Goal: Task Accomplishment & Management: Complete application form

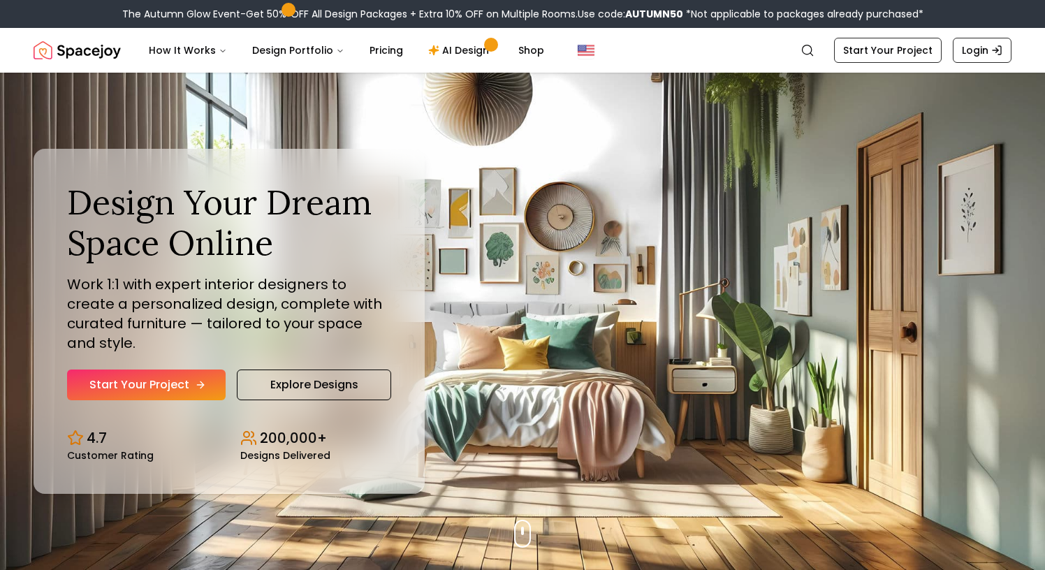
click at [173, 369] on link "Start Your Project" at bounding box center [146, 384] width 159 height 31
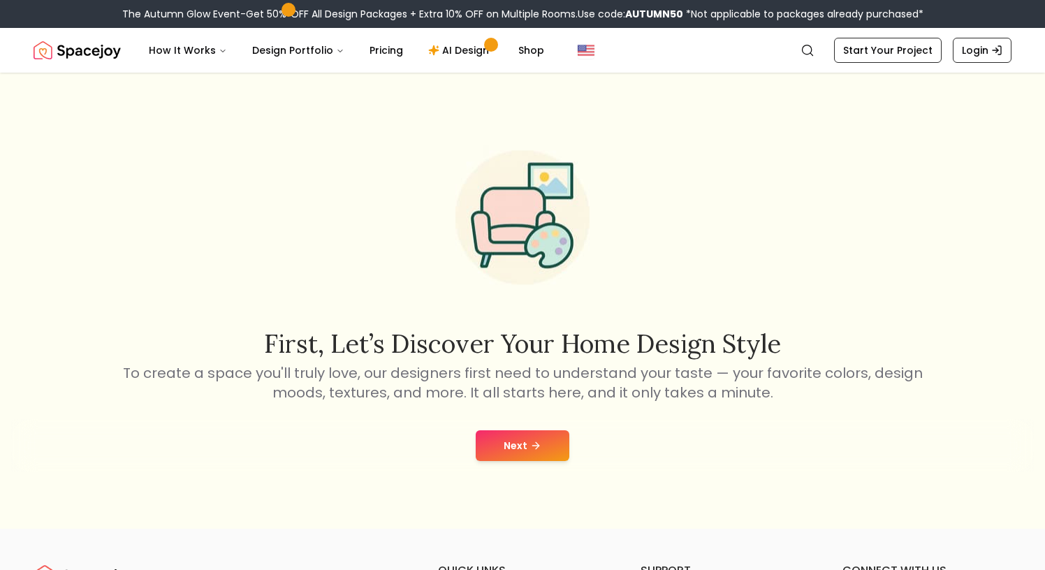
click at [497, 443] on button "Next" at bounding box center [523, 445] width 94 height 31
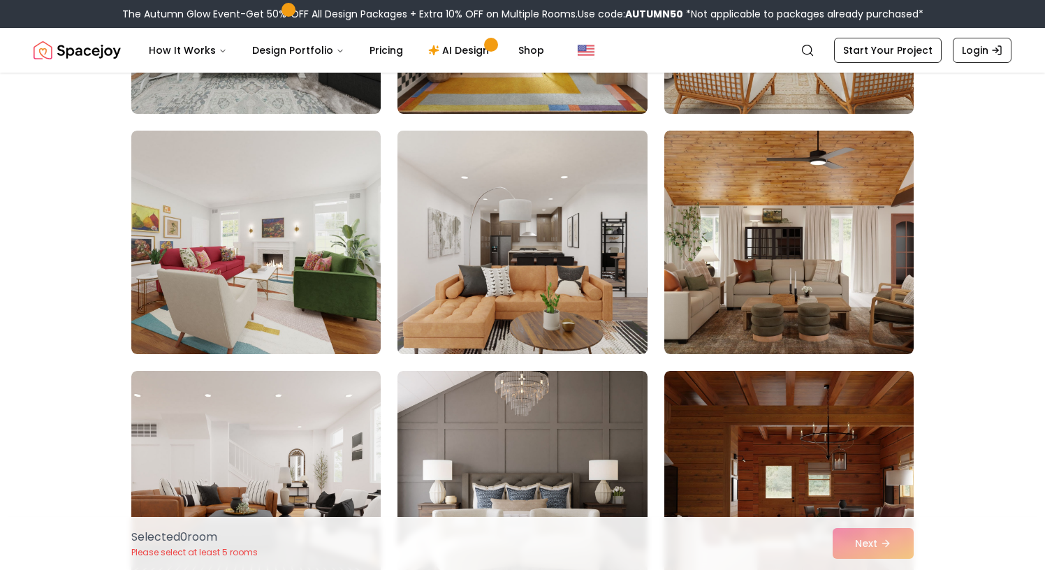
scroll to position [536, 0]
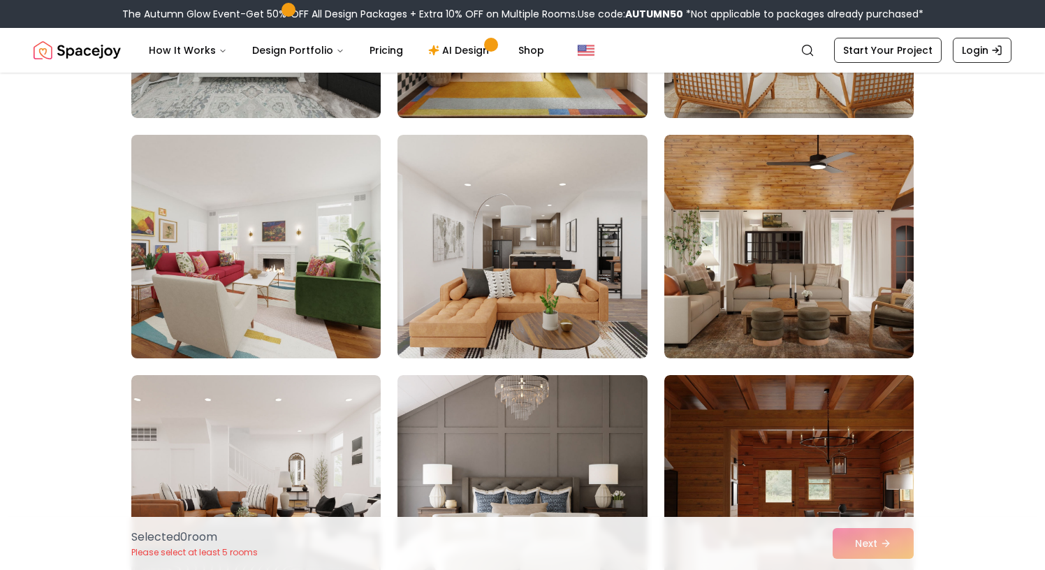
click at [271, 338] on img at bounding box center [256, 246] width 262 height 235
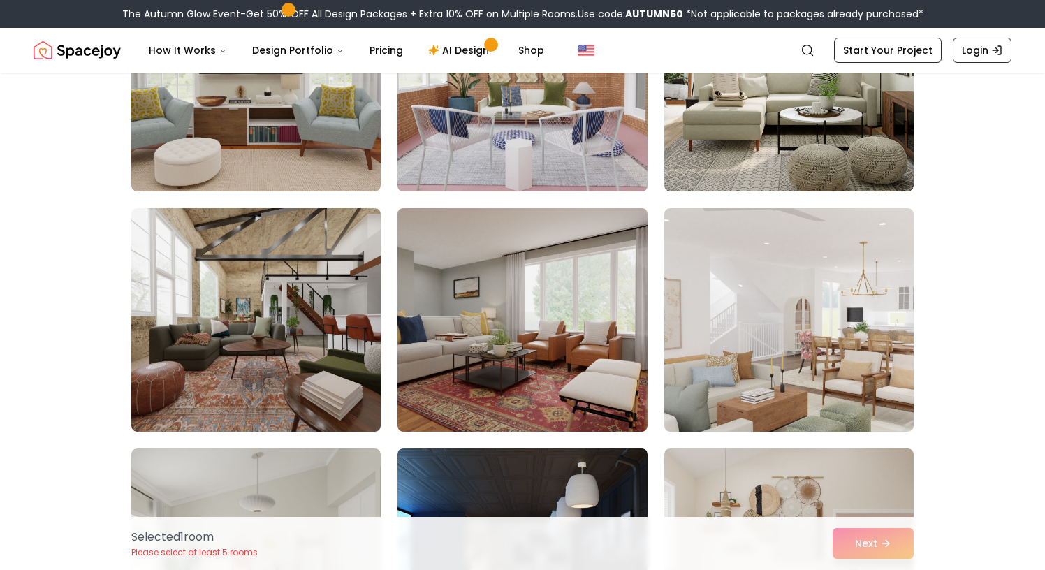
scroll to position [3469, 0]
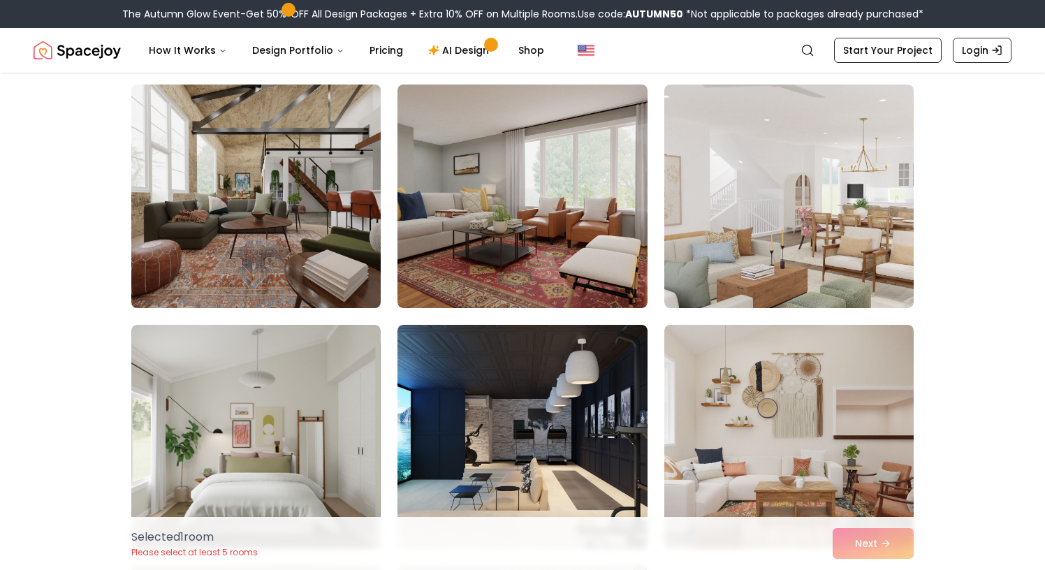
click at [291, 241] on img at bounding box center [256, 196] width 262 height 235
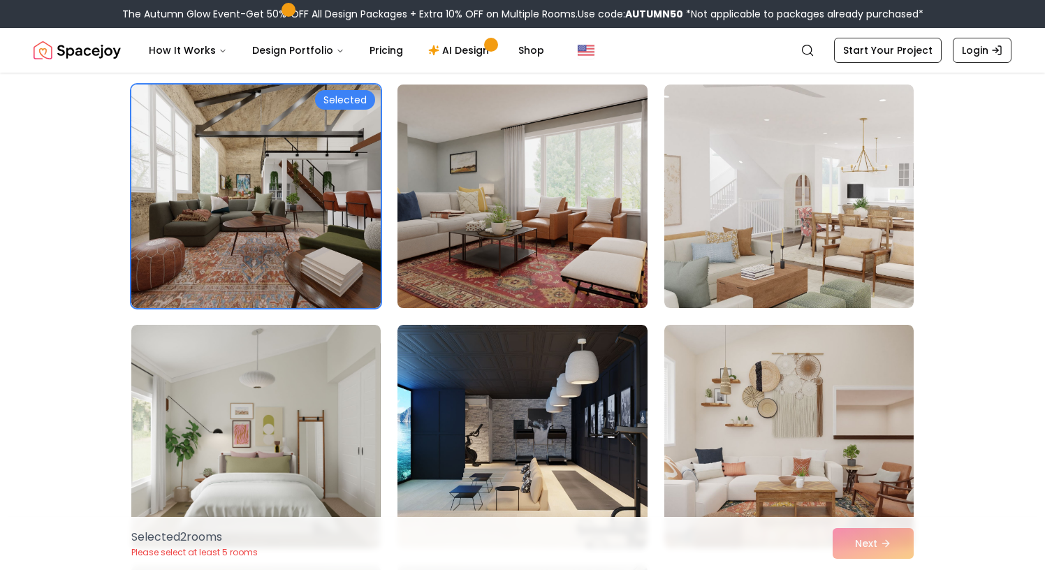
click at [424, 252] on img at bounding box center [522, 196] width 262 height 235
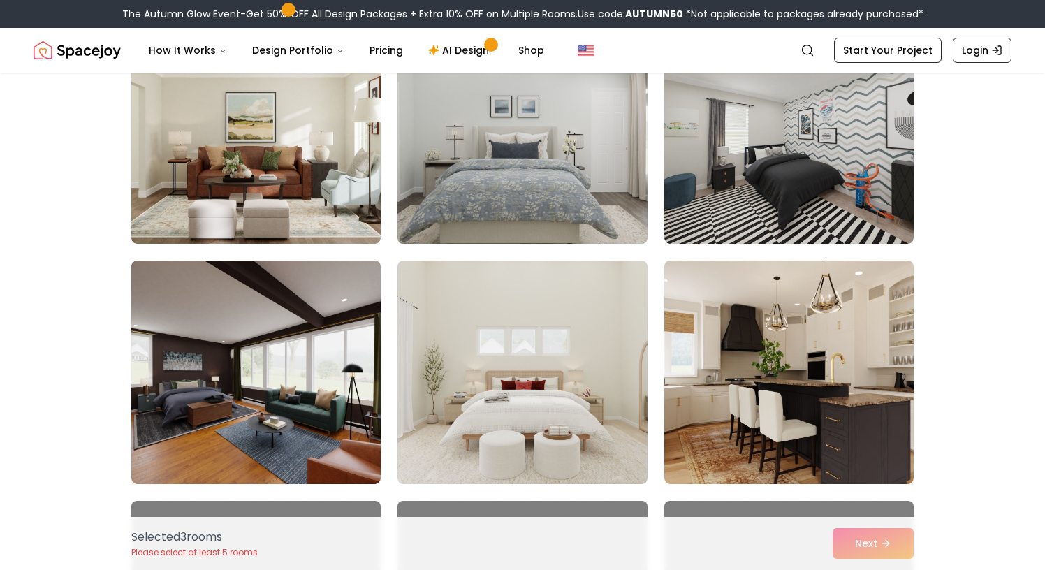
scroll to position [4495, 0]
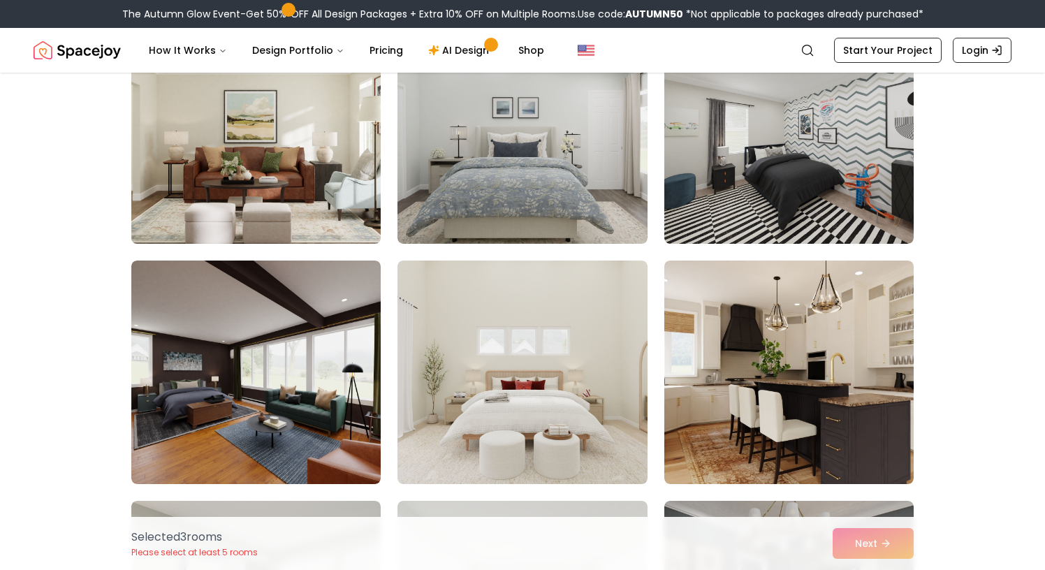
click at [353, 219] on img at bounding box center [256, 132] width 262 height 235
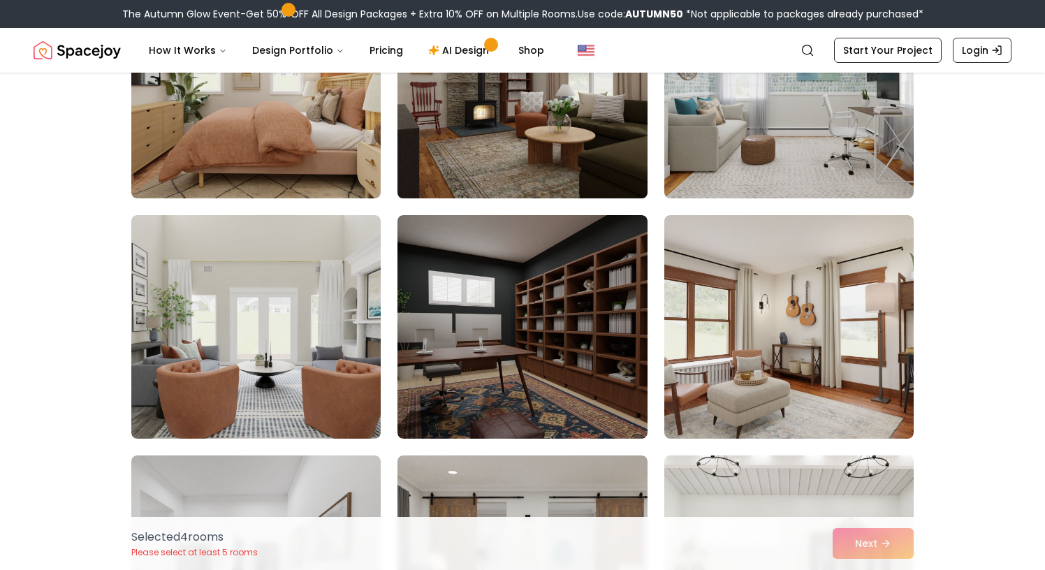
scroll to position [5504, 0]
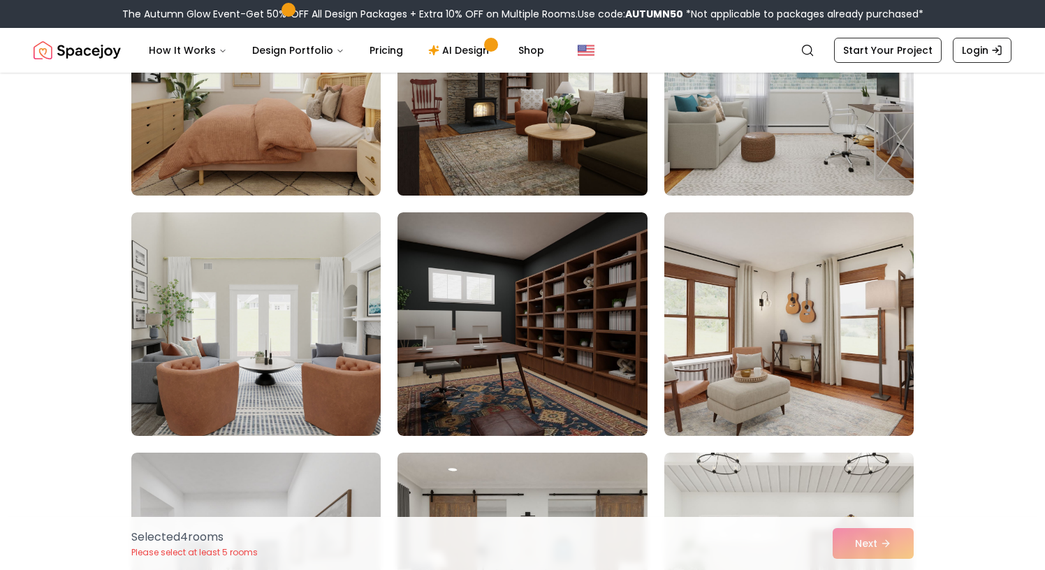
click at [470, 150] on img at bounding box center [522, 83] width 262 height 235
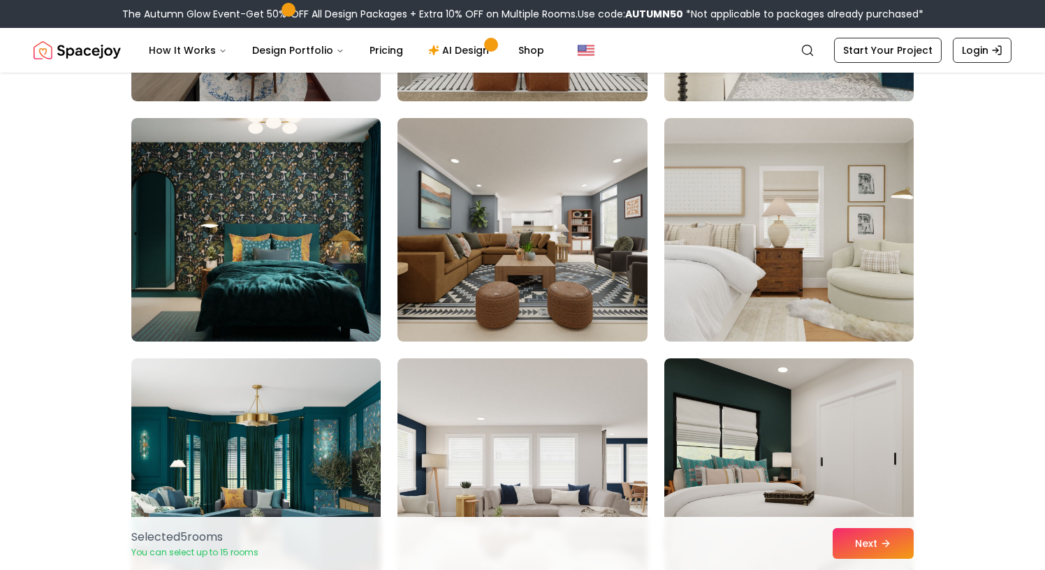
scroll to position [6079, 0]
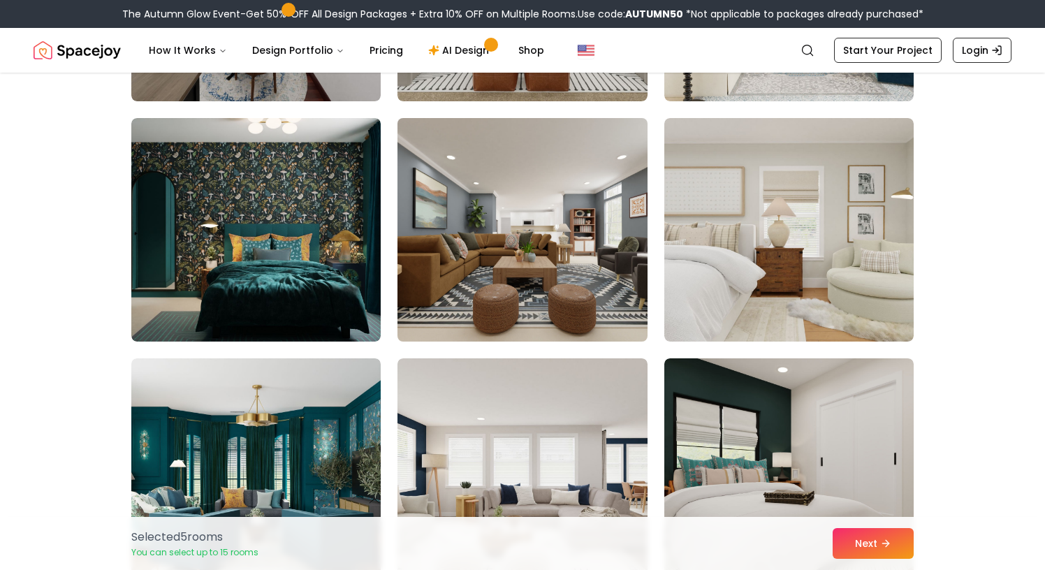
click at [597, 172] on img at bounding box center [522, 229] width 262 height 235
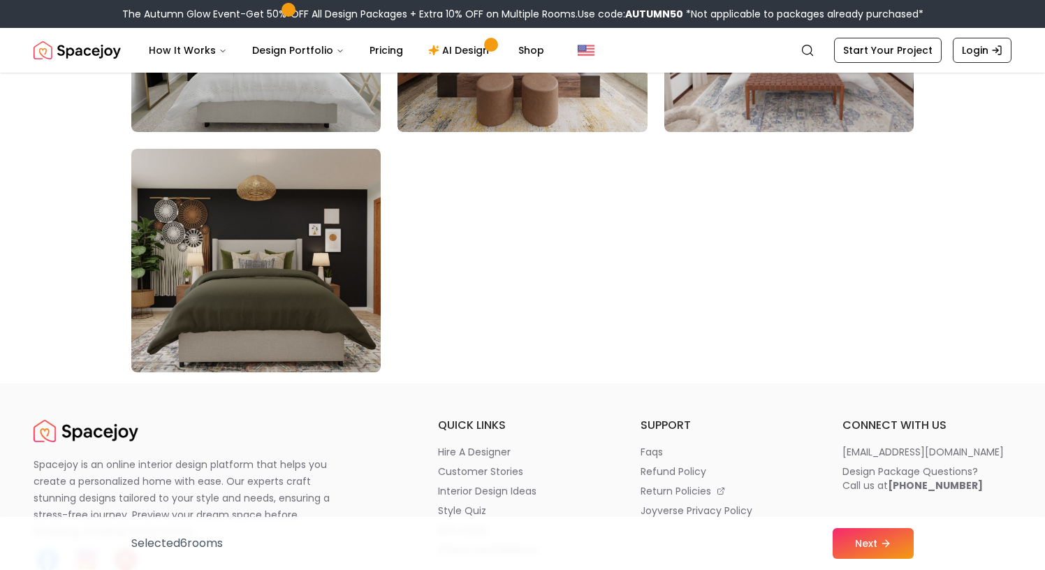
scroll to position [8030, 0]
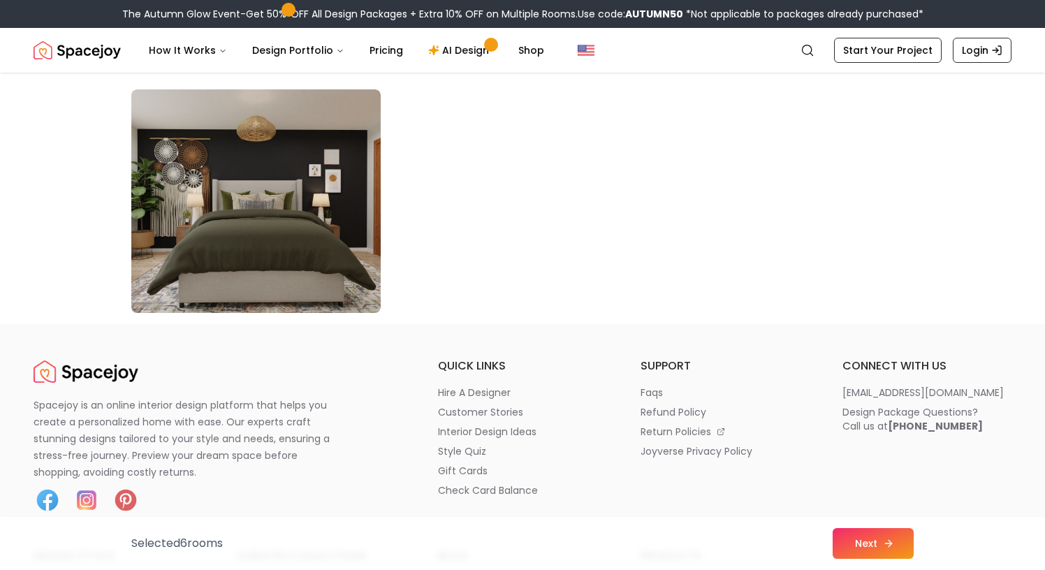
click at [879, 544] on button "Next" at bounding box center [873, 543] width 81 height 31
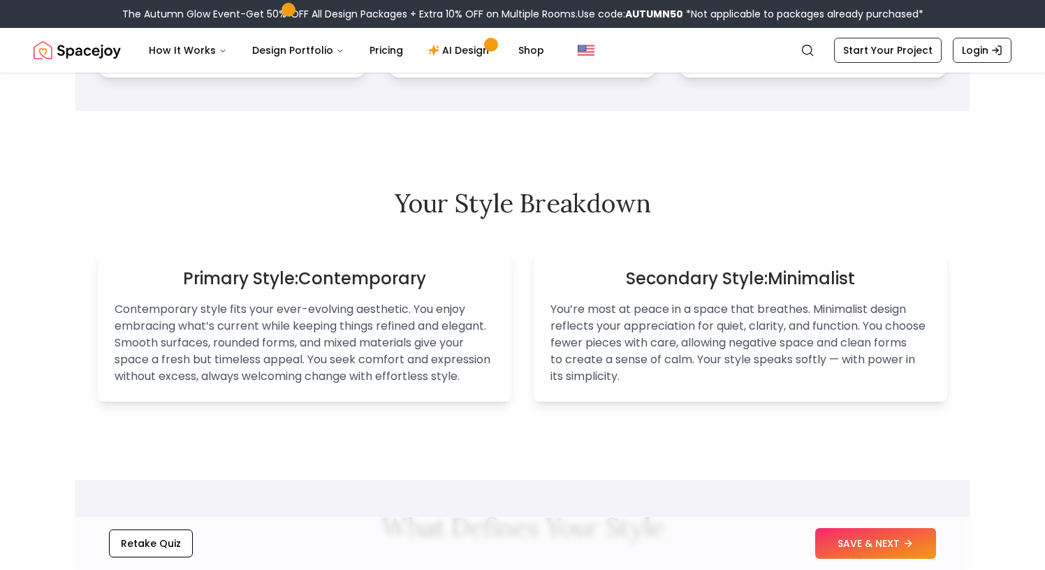
scroll to position [758, 0]
